Goal: Find specific page/section: Find specific page/section

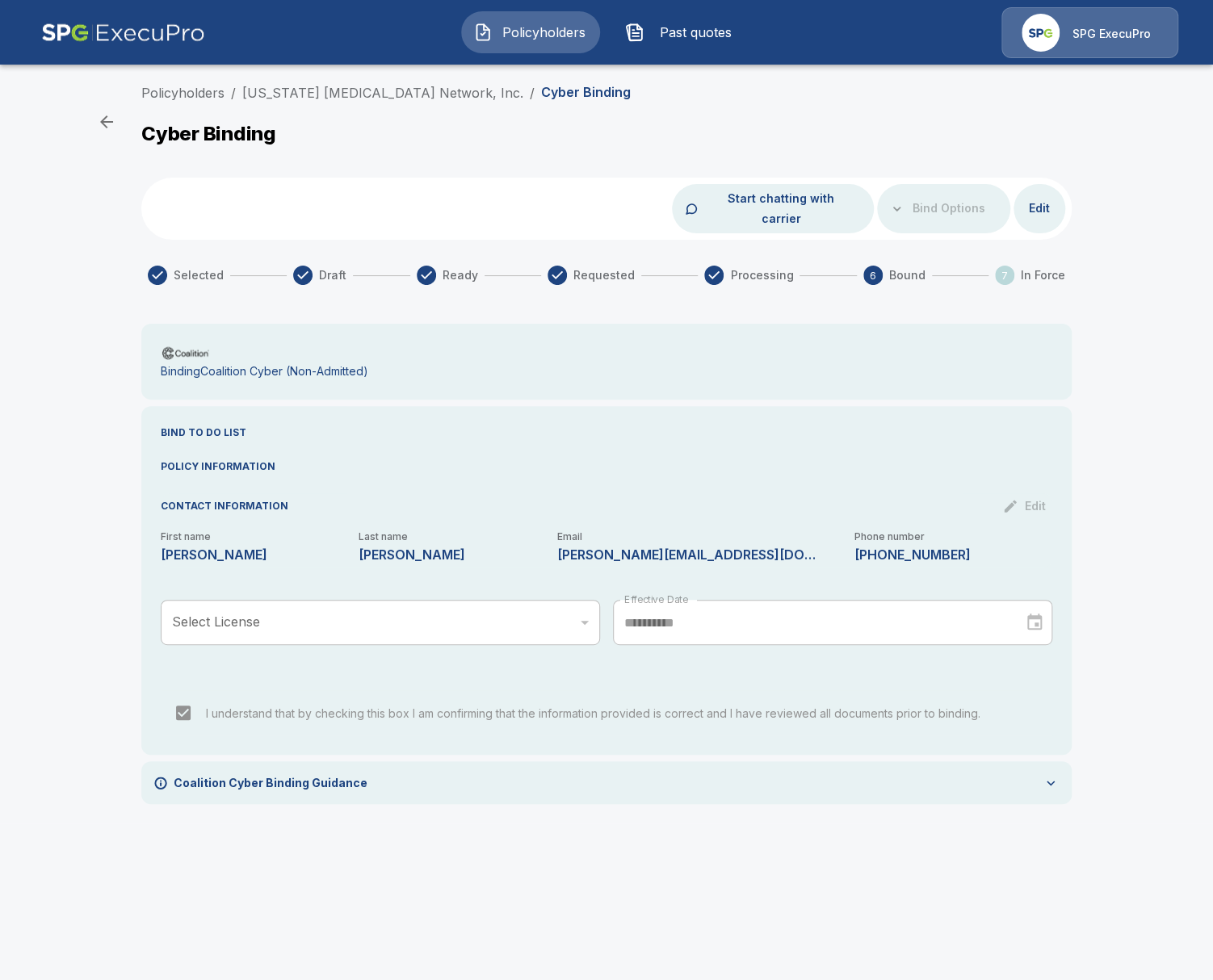
click at [197, 609] on div "​" at bounding box center [380, 622] width 439 height 45
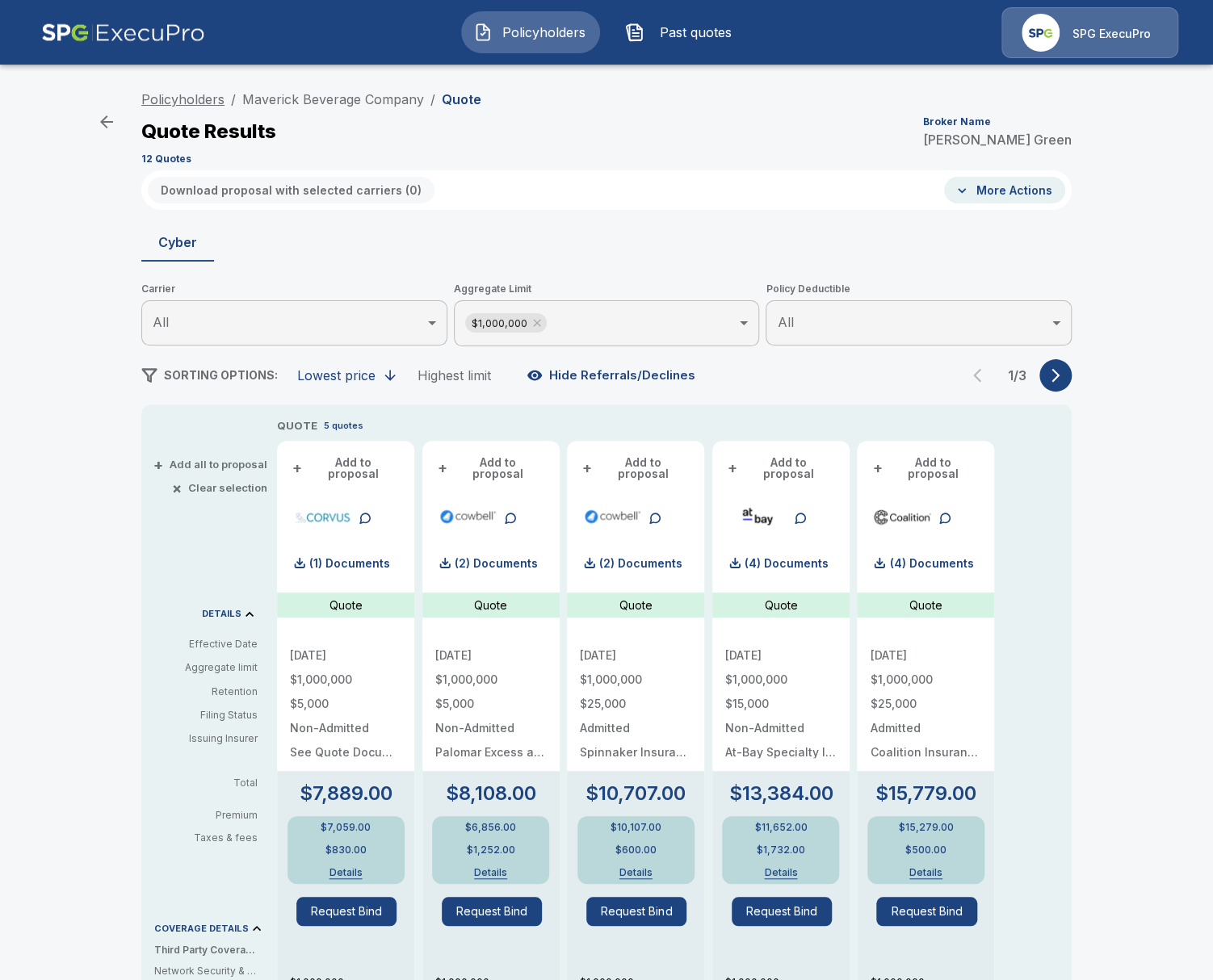
click at [191, 105] on link "Policyholders" at bounding box center [183, 100] width 83 height 16
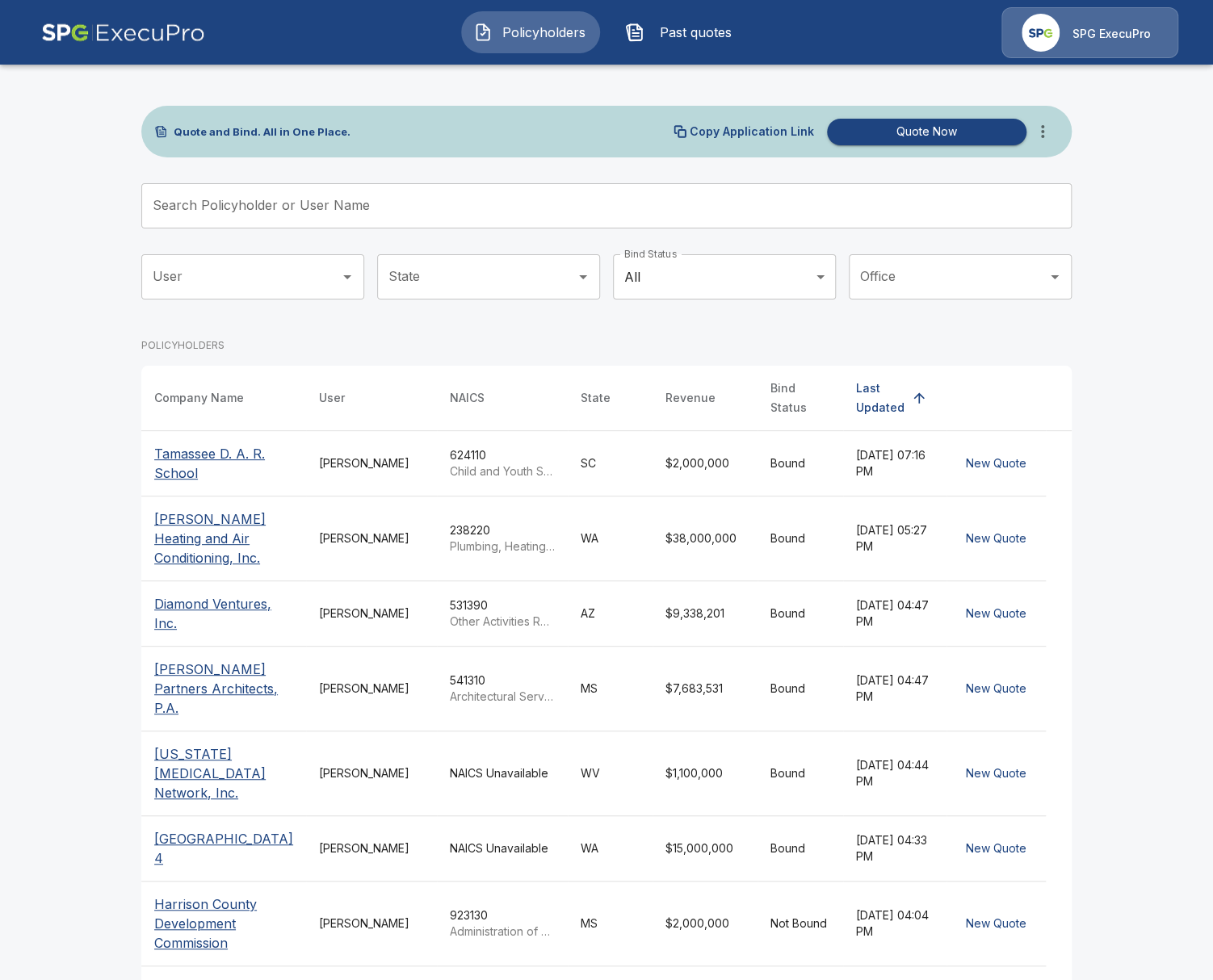
click at [550, 214] on input "Search Policyholder or User Name" at bounding box center [598, 205] width 912 height 45
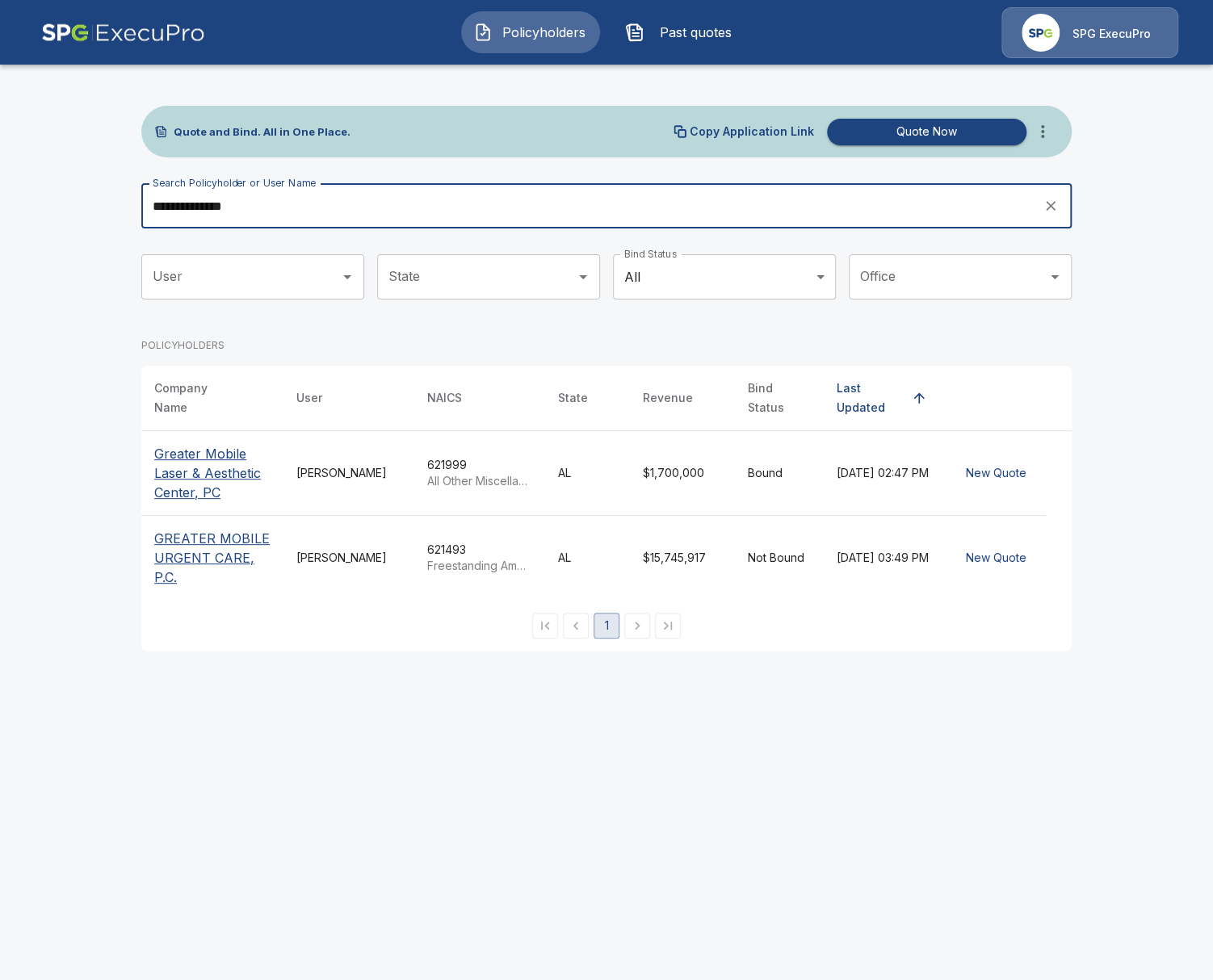
type input "**********"
click at [182, 543] on p "GREATER MOBILE URGENT CARE, P.C." at bounding box center [212, 559] width 116 height 59
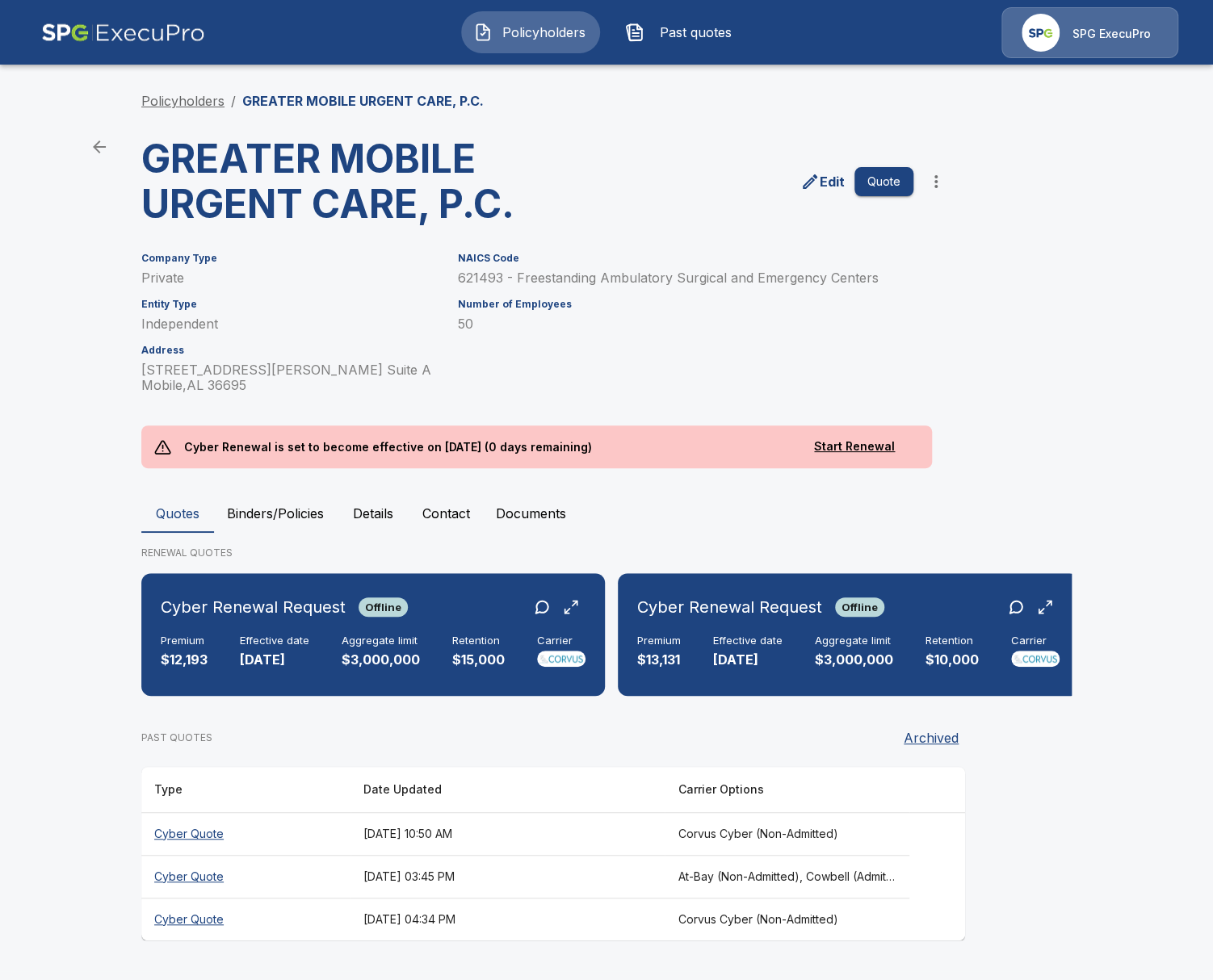
click at [187, 101] on link "Policyholders" at bounding box center [183, 101] width 83 height 16
